Goal: Information Seeking & Learning: Find specific fact

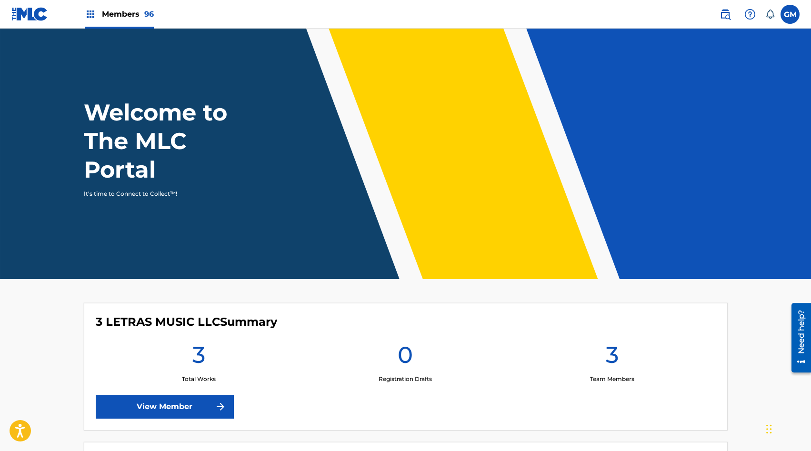
click at [730, 14] on img at bounding box center [724, 14] width 11 height 11
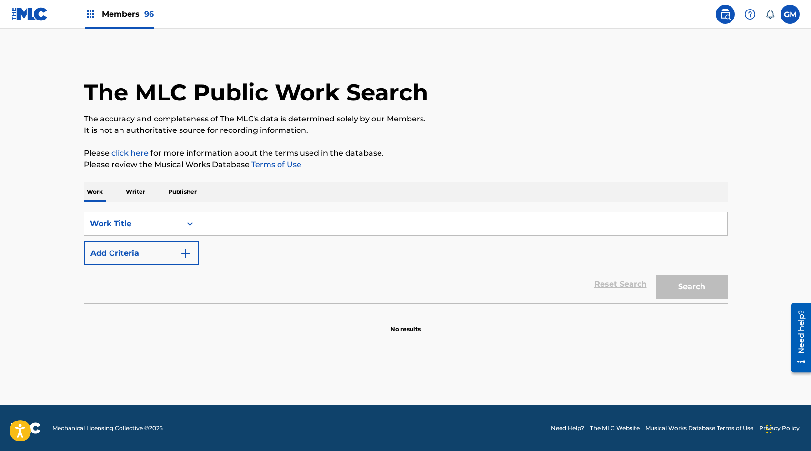
click at [299, 219] on input "Search Form" at bounding box center [463, 223] width 528 height 23
paste input "EL AMOR QUE TE DABA"
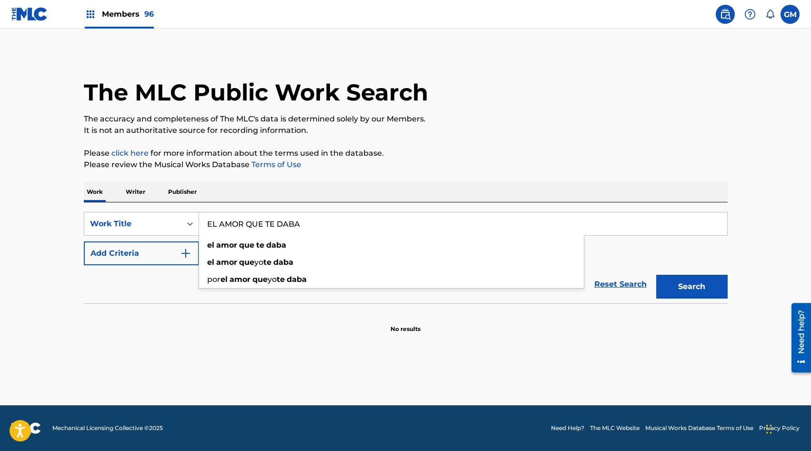
type input "EL AMOR QUE TE DABA"
click at [688, 291] on button "Search" at bounding box center [691, 287] width 71 height 24
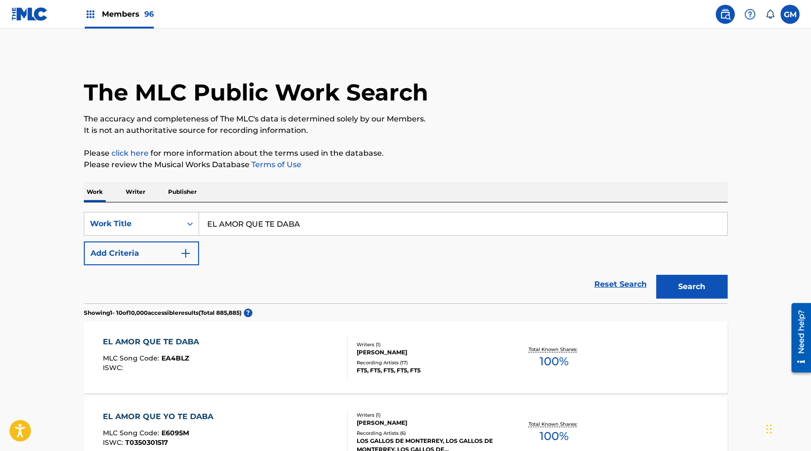
click at [182, 246] on button "Add Criteria" at bounding box center [141, 253] width 115 height 24
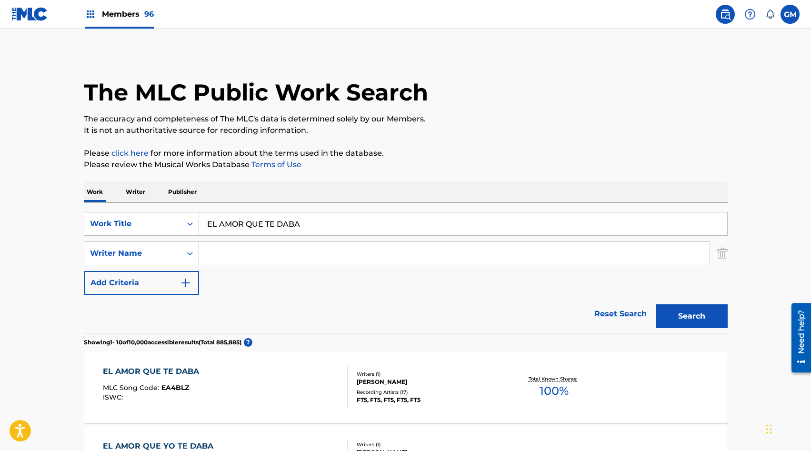
click at [239, 246] on input "Search Form" at bounding box center [454, 253] width 510 height 23
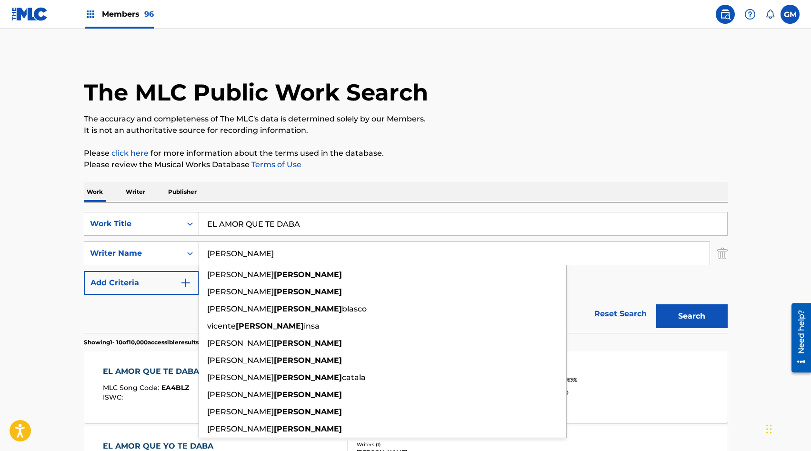
type input "[PERSON_NAME]"
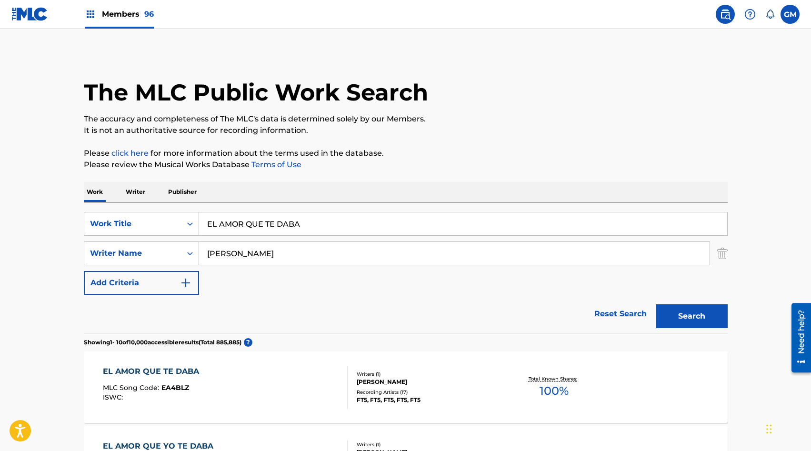
click at [693, 322] on button "Search" at bounding box center [691, 316] width 71 height 24
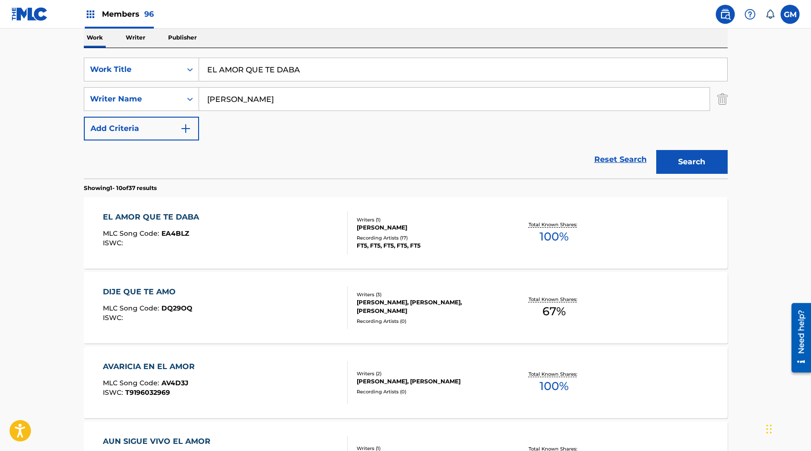
scroll to position [155, 0]
click at [279, 247] on div "EL AMOR QUE TE DABA MLC Song Code : EA4BLZ ISWC :" at bounding box center [225, 232] width 245 height 43
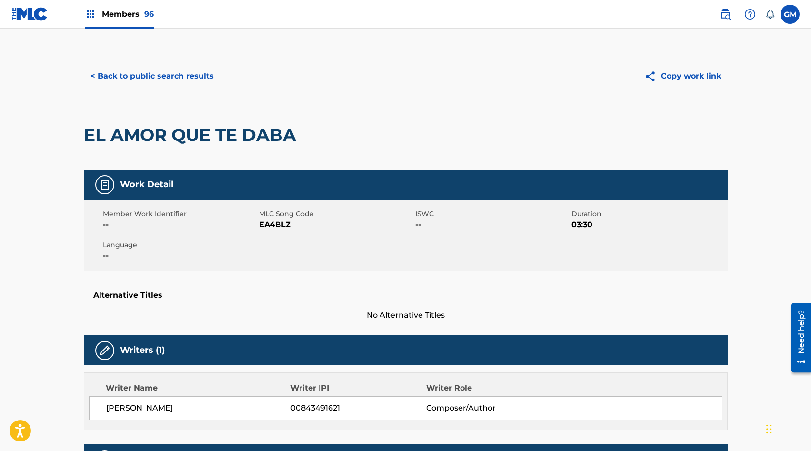
click at [279, 225] on span "EA4BLZ" at bounding box center [336, 224] width 154 height 11
copy span "EA4BLZ"
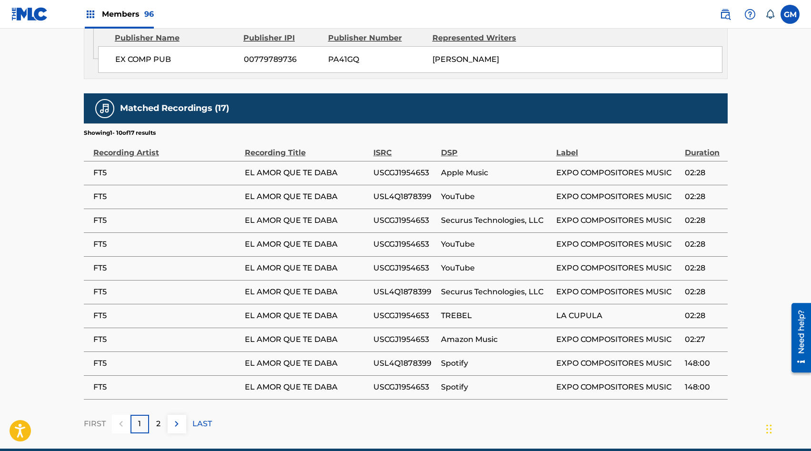
scroll to position [627, 0]
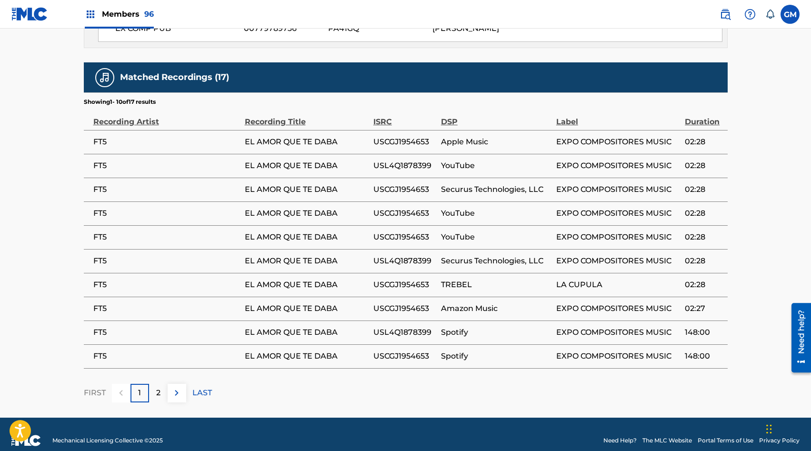
click at [179, 384] on button at bounding box center [177, 393] width 19 height 19
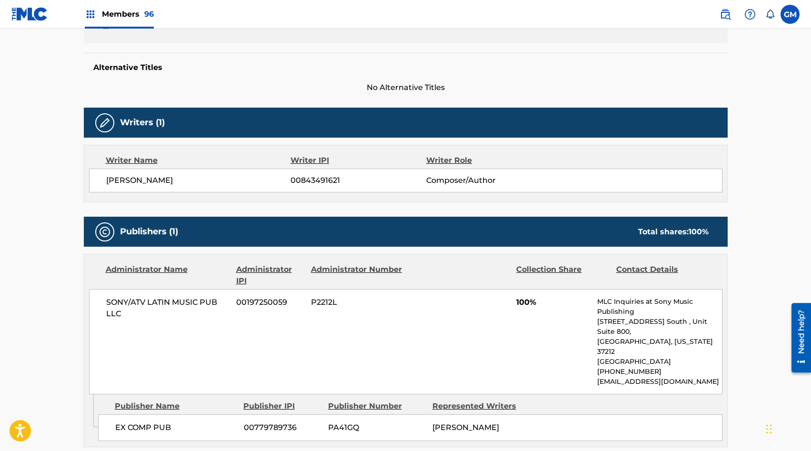
scroll to position [0, 0]
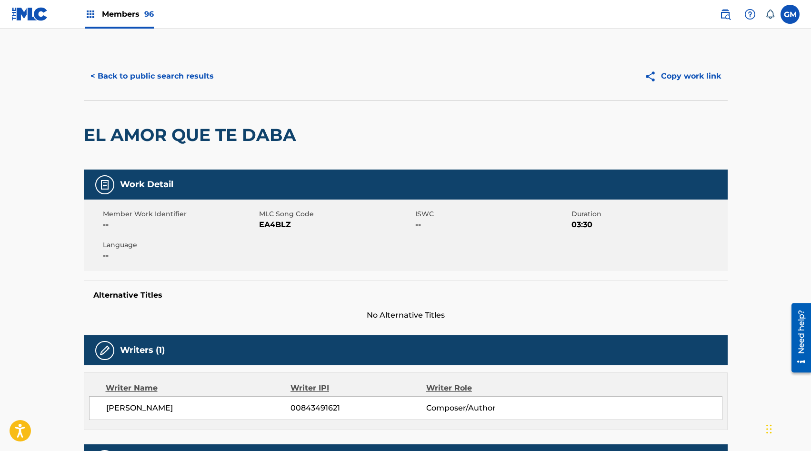
click at [107, 64] on div "< Back to public search results Copy work link" at bounding box center [406, 76] width 644 height 48
click at [107, 74] on button "< Back to public search results" at bounding box center [152, 76] width 137 height 24
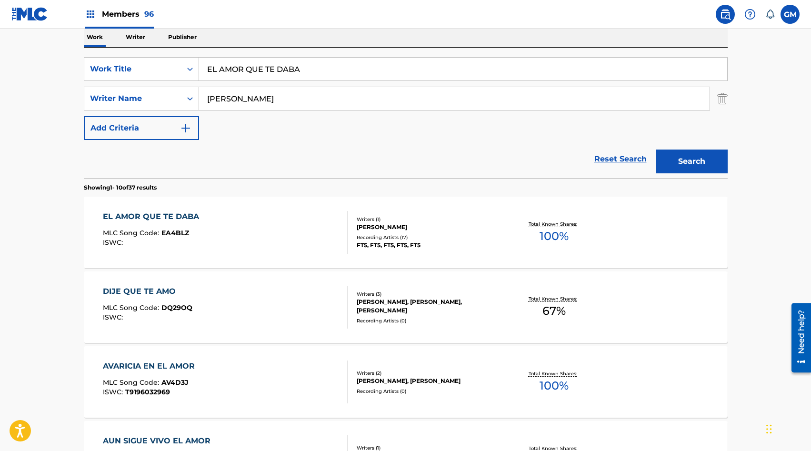
click at [240, 73] on input "EL AMOR QUE TE DABA" at bounding box center [463, 69] width 528 height 23
paste input "[PERSON_NAME]"
type input "EL [PERSON_NAME]"
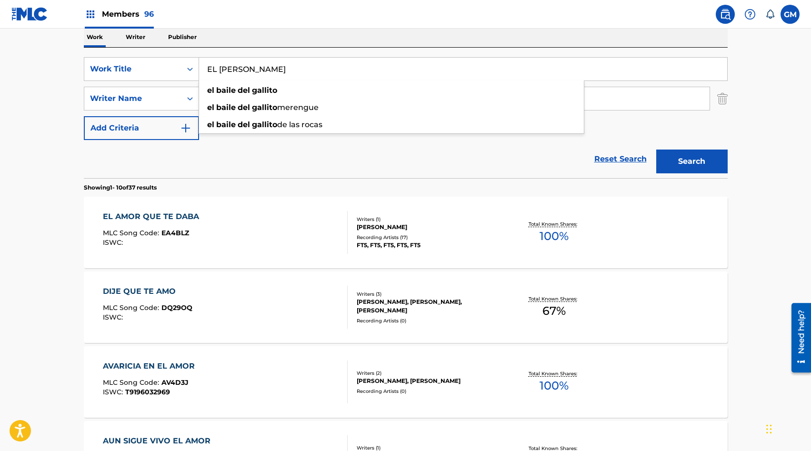
click at [413, 54] on div "SearchWithCriteria9e28e07c-f9ad-4f90-95e1-289f78a93d74 Work Title EL [PERSON_NA…" at bounding box center [406, 113] width 644 height 130
click at [261, 109] on input "[PERSON_NAME]" at bounding box center [454, 98] width 510 height 23
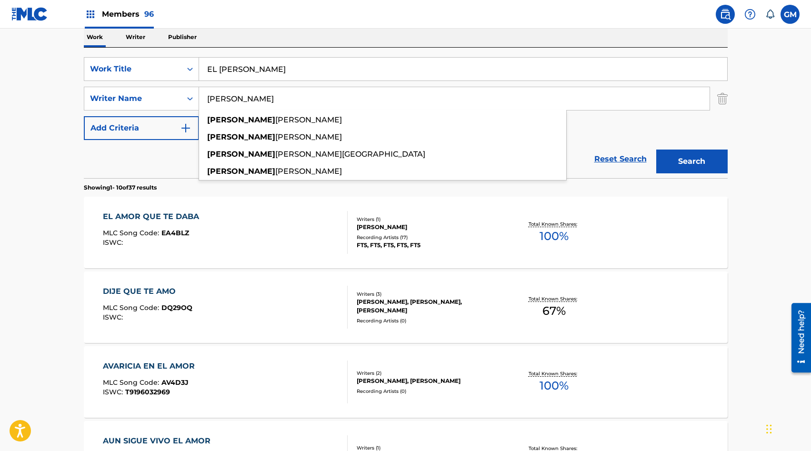
type input "[PERSON_NAME]"
click at [696, 160] on button "Search" at bounding box center [691, 161] width 71 height 24
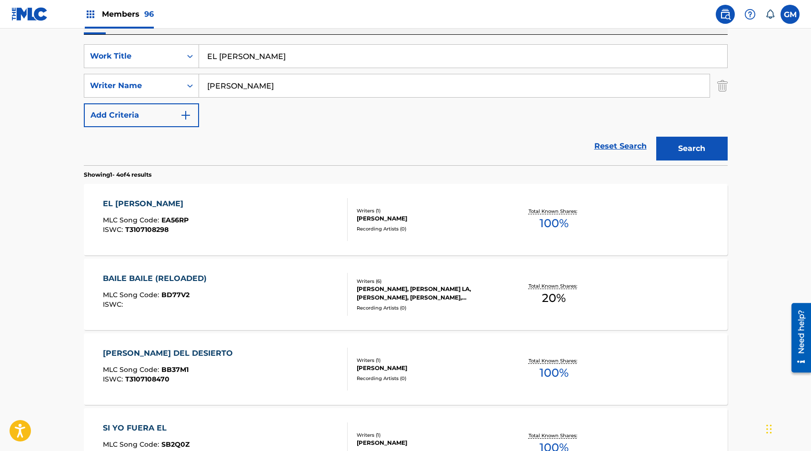
scroll to position [169, 0]
click at [298, 211] on div "EL [PERSON_NAME] MLC Song Code : EA56RP ISWC : T3107108298" at bounding box center [225, 218] width 245 height 43
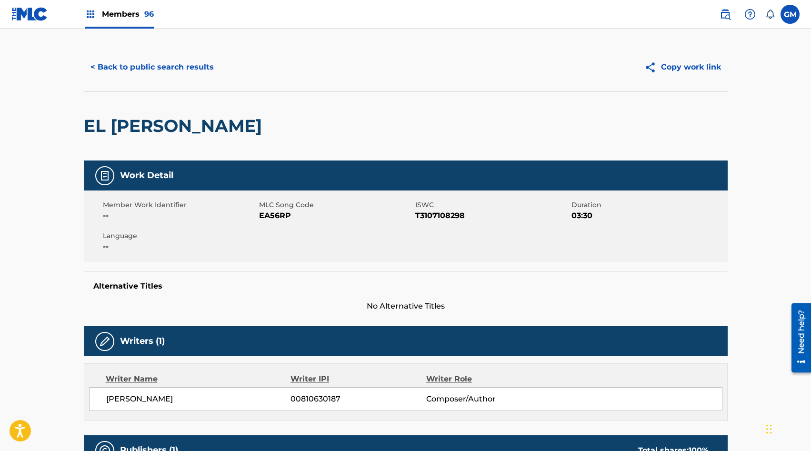
scroll to position [10, 0]
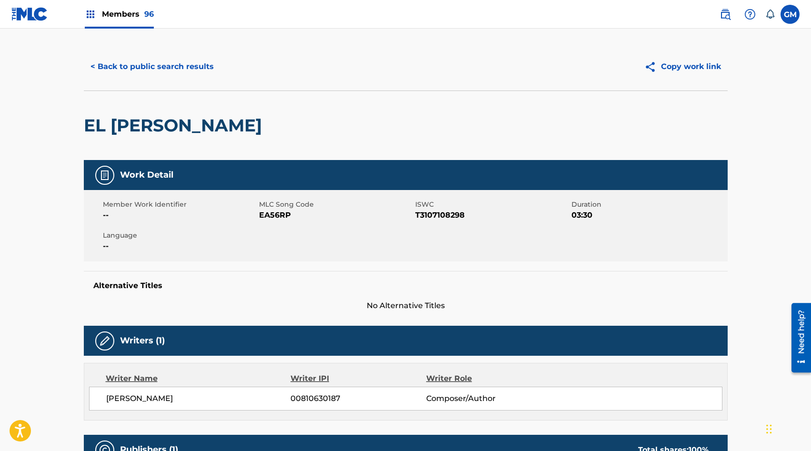
click at [279, 216] on span "EA56RP" at bounding box center [336, 214] width 154 height 11
copy span "EA56RP"
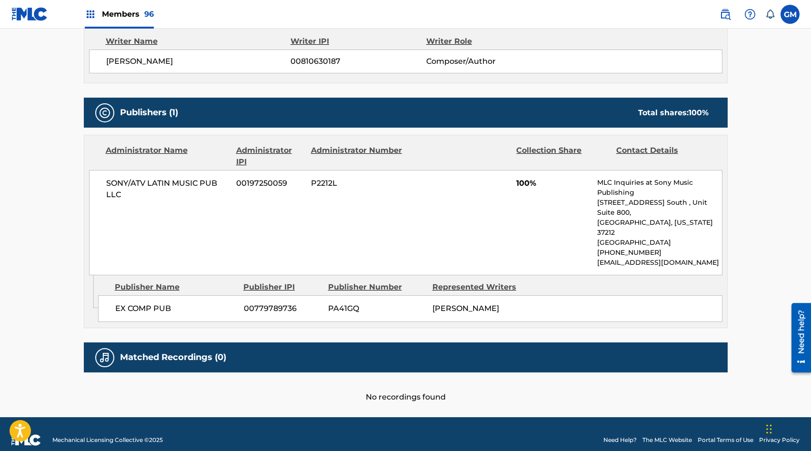
scroll to position [0, 0]
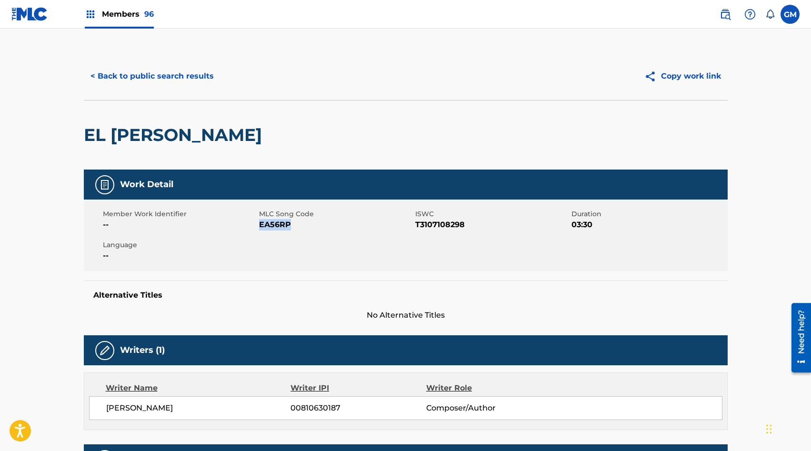
click at [106, 69] on button "< Back to public search results" at bounding box center [152, 76] width 137 height 24
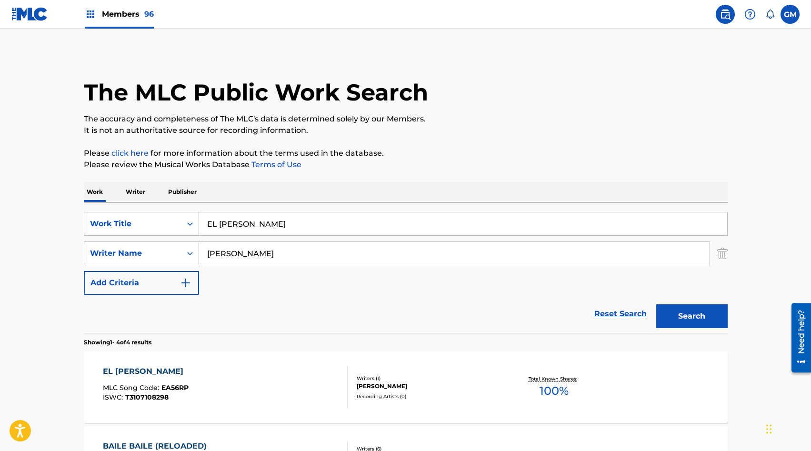
scroll to position [169, 0]
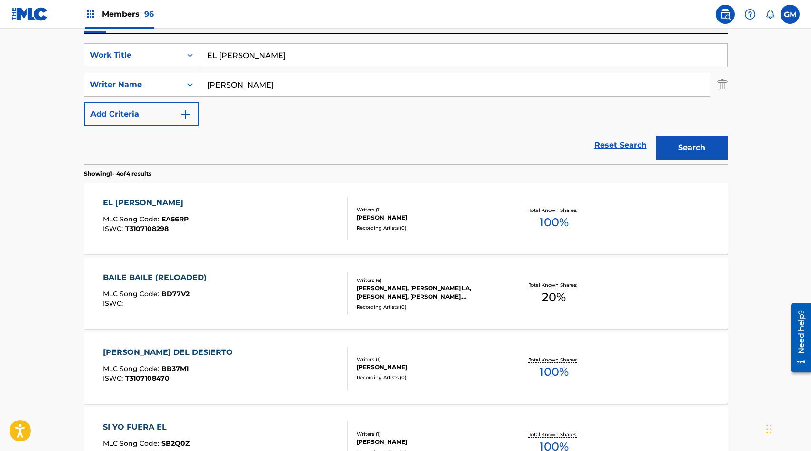
click at [268, 65] on input "EL [PERSON_NAME]" at bounding box center [463, 55] width 528 height 23
paste input "URRO"
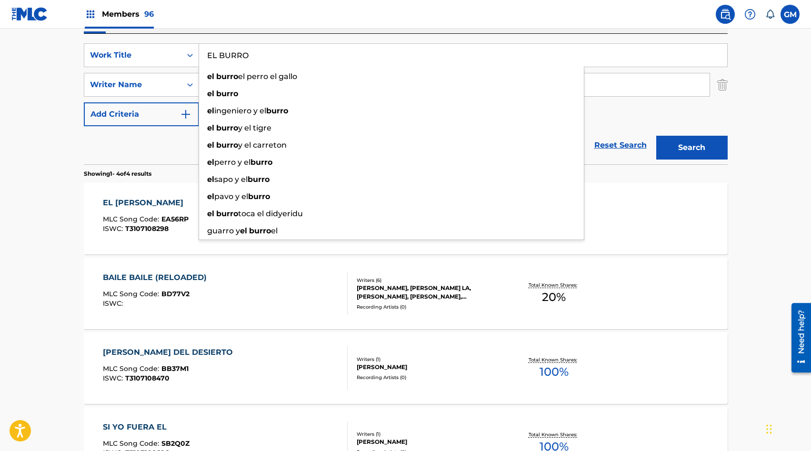
type input "EL BURRO"
click at [25, 107] on main "The MLC Public Work Search The accuracy and completeness of The MLC's data is d…" at bounding box center [405, 194] width 811 height 668
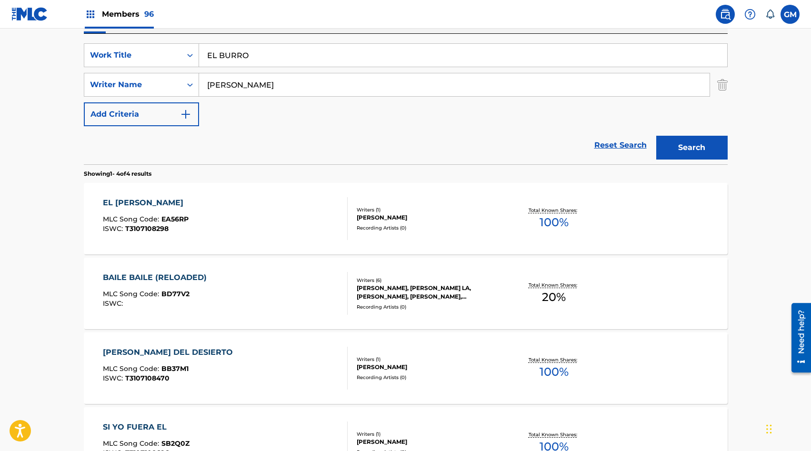
click at [232, 77] on input "[PERSON_NAME]" at bounding box center [454, 84] width 510 height 23
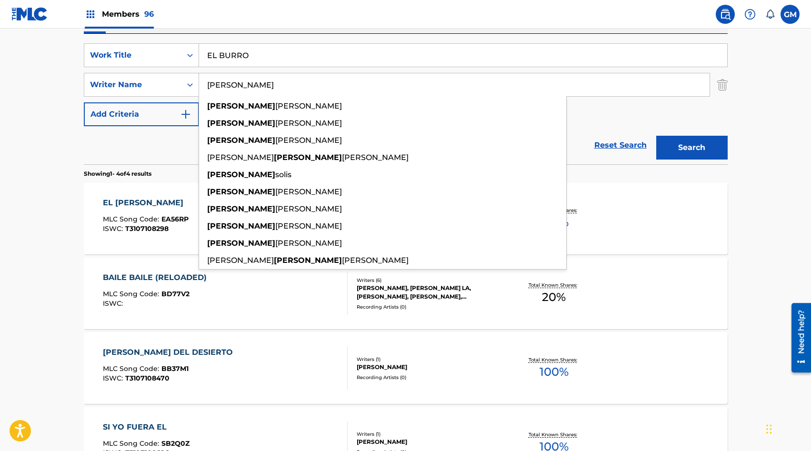
type input "[PERSON_NAME]"
click at [704, 145] on button "Search" at bounding box center [691, 148] width 71 height 24
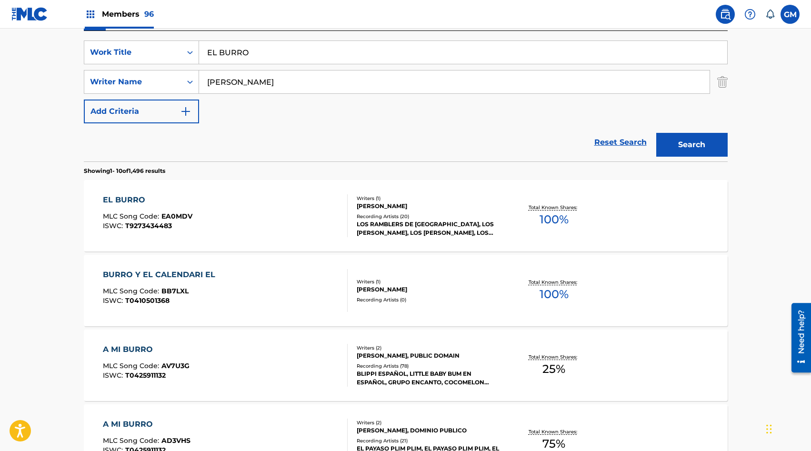
scroll to position [175, 0]
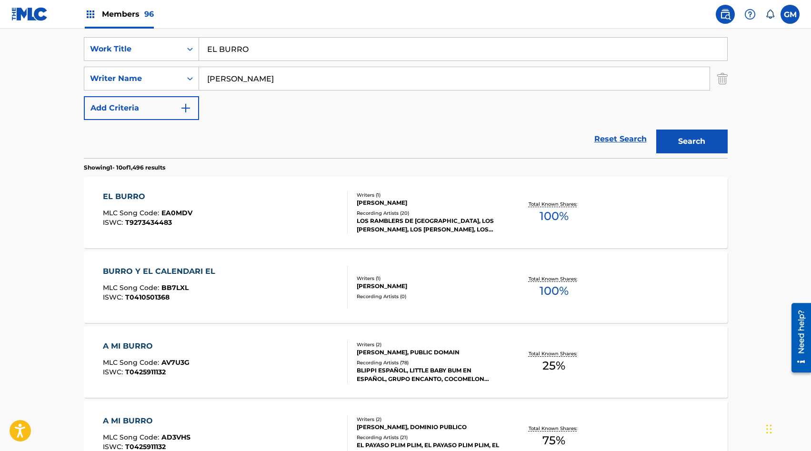
click at [444, 198] on div "Writers ( 1 )" at bounding box center [429, 194] width 144 height 7
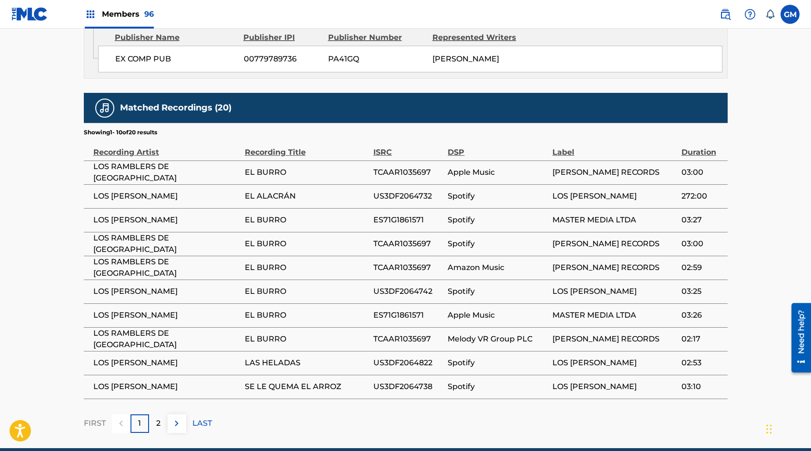
scroll to position [618, 0]
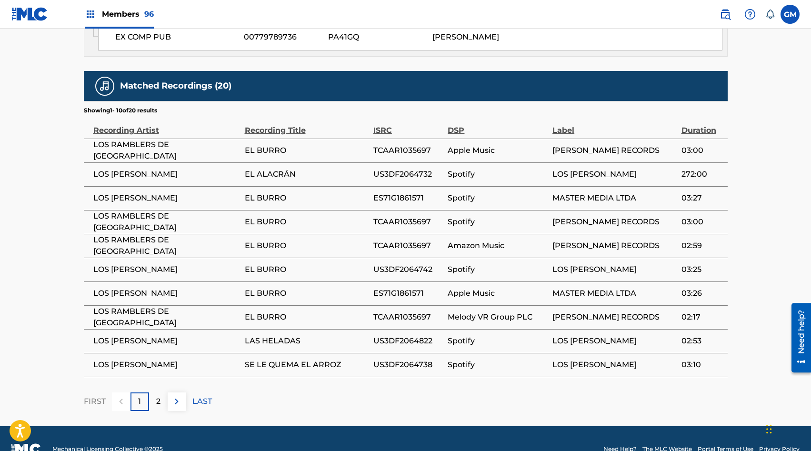
click at [173, 396] on img at bounding box center [176, 401] width 11 height 11
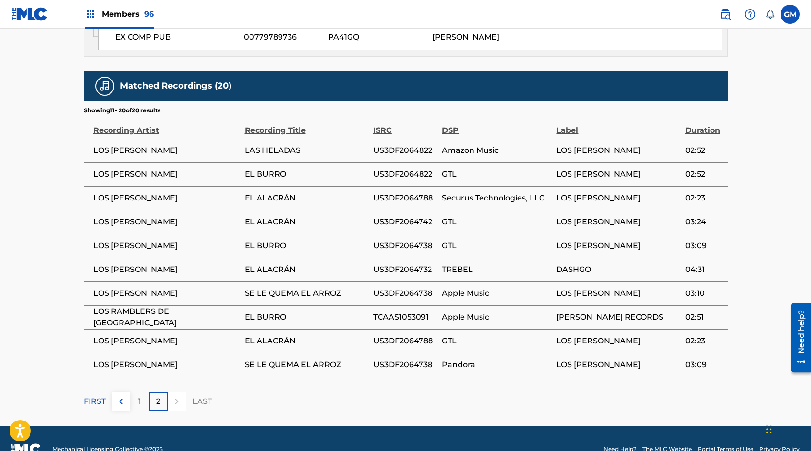
click at [119, 396] on img at bounding box center [120, 401] width 11 height 11
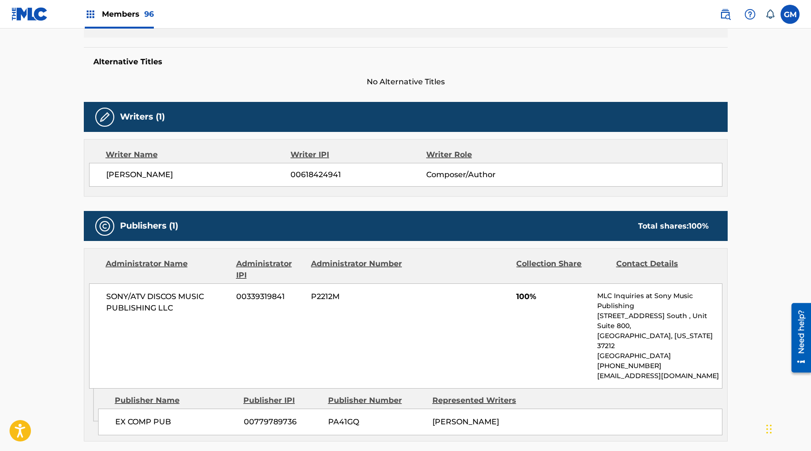
scroll to position [0, 0]
